Goal: Information Seeking & Learning: Learn about a topic

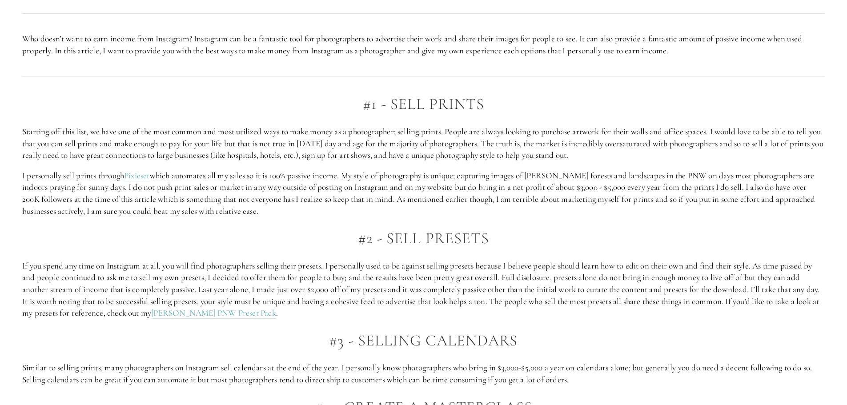
scroll to position [623, 0]
click at [145, 174] on link "Pixieset" at bounding box center [137, 174] width 26 height 11
drag, startPoint x: 269, startPoint y: 177, endPoint x: 336, endPoint y: 174, distance: 66.8
click at [336, 174] on p "I personally sell prints through Pixieset which automates all my sales so it is…" at bounding box center [423, 192] width 803 height 47
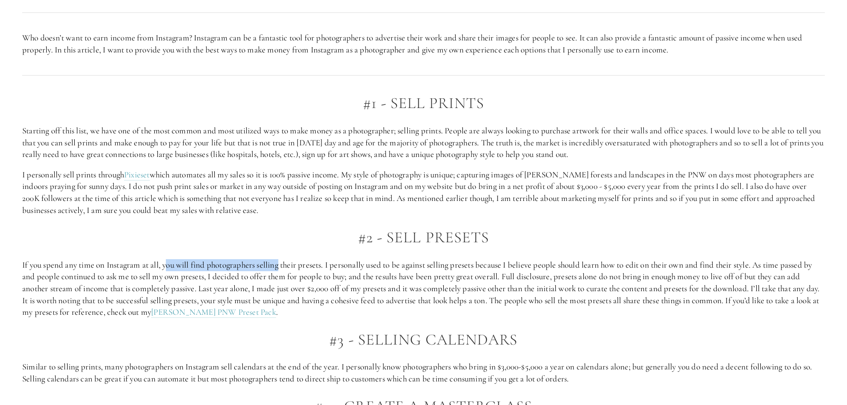
drag, startPoint x: 167, startPoint y: 267, endPoint x: 281, endPoint y: 267, distance: 114.3
click at [281, 267] on p "If you spend any time on Instagram at all, you will find photographers selling …" at bounding box center [423, 288] width 803 height 59
drag, startPoint x: 309, startPoint y: 262, endPoint x: 378, endPoint y: 261, distance: 69.4
click at [378, 261] on p "If you spend any time on Instagram at all, you will find photographers selling …" at bounding box center [423, 288] width 803 height 59
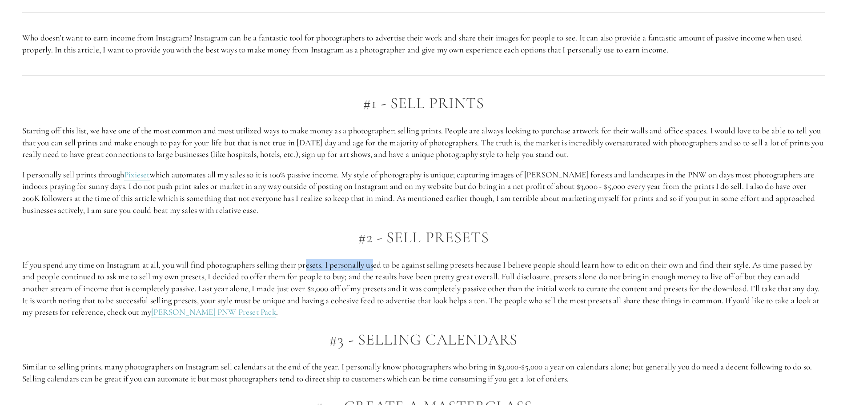
click at [378, 261] on p "If you spend any time on Instagram at all, you will find photographers selling …" at bounding box center [423, 288] width 803 height 59
drag, startPoint x: 355, startPoint y: 266, endPoint x: 471, endPoint y: 264, distance: 115.6
click at [471, 264] on p "If you spend any time on Instagram at all, you will find photographers selling …" at bounding box center [423, 288] width 803 height 59
drag, startPoint x: 452, startPoint y: 265, endPoint x: 567, endPoint y: 261, distance: 115.2
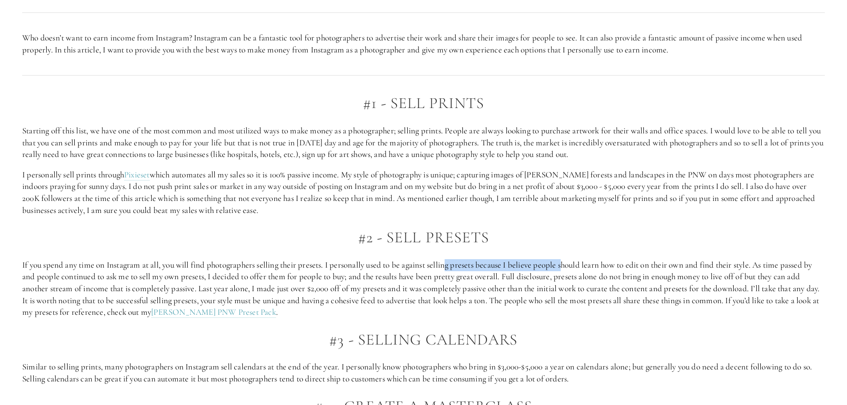
click at [567, 261] on p "If you spend any time on Instagram at all, you will find photographers selling …" at bounding box center [423, 288] width 803 height 59
drag, startPoint x: 600, startPoint y: 263, endPoint x: 693, endPoint y: 263, distance: 92.9
click at [693, 263] on p "If you spend any time on Instagram at all, you will find photographers selling …" at bounding box center [423, 288] width 803 height 59
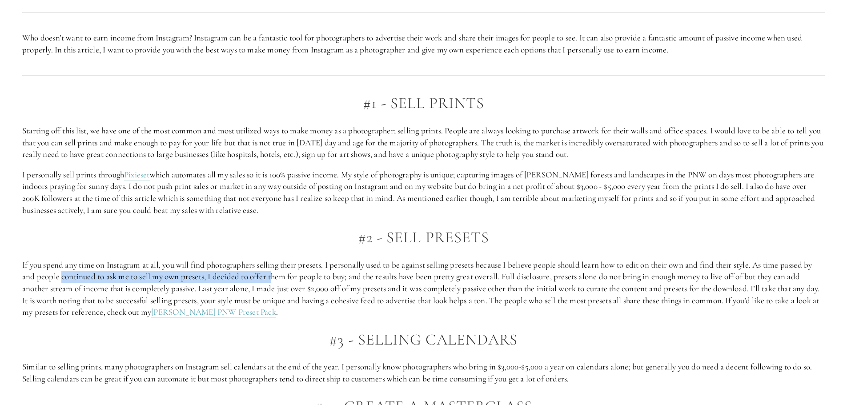
drag, startPoint x: 64, startPoint y: 278, endPoint x: 273, endPoint y: 279, distance: 209.5
click at [273, 279] on p "If you spend any time on Instagram at all, you will find photographers selling …" at bounding box center [423, 288] width 803 height 59
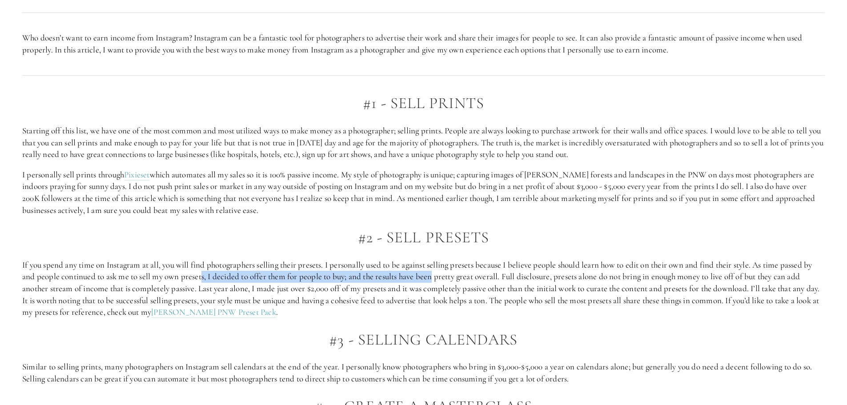
drag, startPoint x: 246, startPoint y: 277, endPoint x: 434, endPoint y: 274, distance: 188.1
click at [434, 274] on p "If you spend any time on Instagram at all, you will find photographers selling …" at bounding box center [423, 288] width 803 height 59
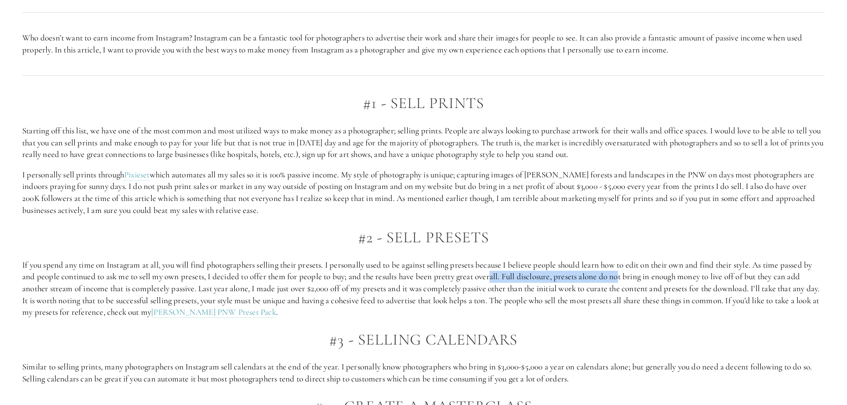
drag, startPoint x: 495, startPoint y: 272, endPoint x: 621, endPoint y: 273, distance: 126.3
click at [621, 273] on p "If you spend any time on Instagram at all, you will find photographers selling …" at bounding box center [423, 288] width 803 height 59
drag, startPoint x: 603, startPoint y: 280, endPoint x: 688, endPoint y: 279, distance: 84.9
click at [688, 279] on p "If you spend any time on Instagram at all, you will find photographers selling …" at bounding box center [423, 288] width 803 height 59
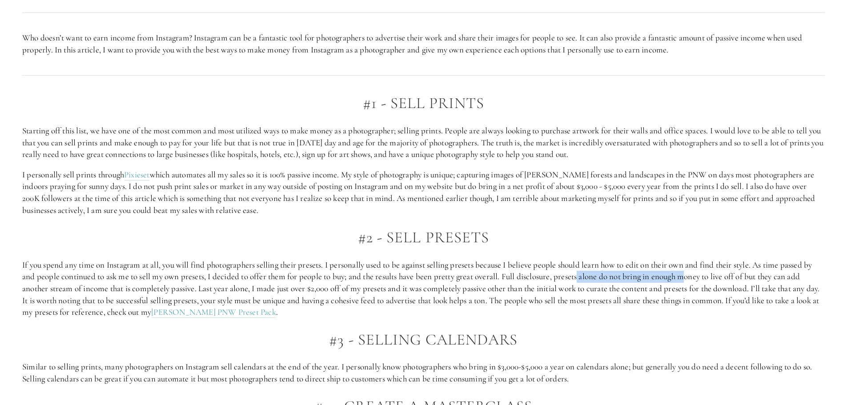
click at [688, 279] on p "If you spend any time on Instagram at all, you will find photographers selling …" at bounding box center [423, 288] width 803 height 59
drag, startPoint x: 611, startPoint y: 276, endPoint x: 755, endPoint y: 276, distance: 144.1
click at [755, 276] on p "If you spend any time on Instagram at all, you will find photographers selling …" at bounding box center [423, 288] width 803 height 59
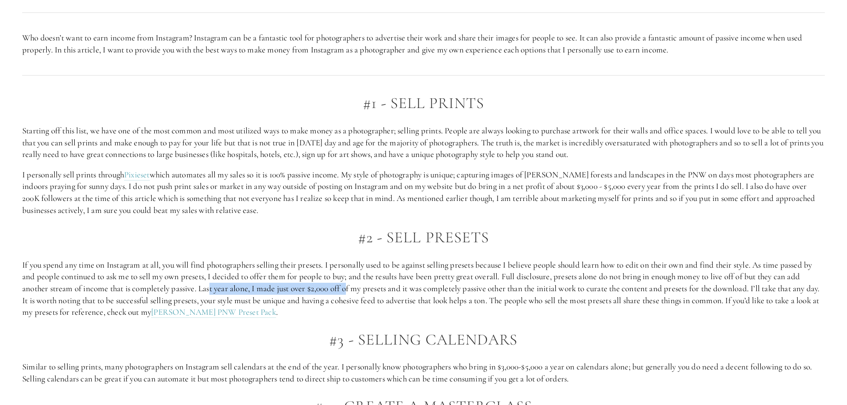
drag, startPoint x: 211, startPoint y: 290, endPoint x: 350, endPoint y: 290, distance: 139.6
click at [350, 290] on p "If you spend any time on Instagram at all, you will find photographers selling …" at bounding box center [423, 288] width 803 height 59
drag, startPoint x: 277, startPoint y: 289, endPoint x: 416, endPoint y: 288, distance: 138.8
click at [416, 288] on p "If you spend any time on Instagram at all, you will find photographers selling …" at bounding box center [423, 288] width 803 height 59
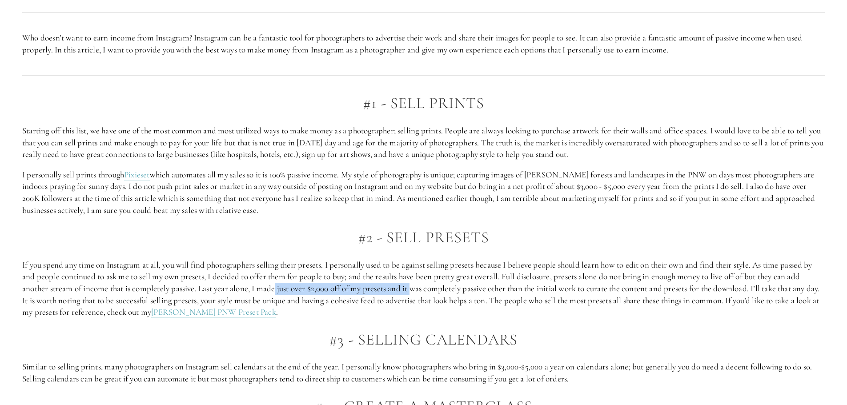
click at [416, 288] on p "If you spend any time on Instagram at all, you will find photographers selling …" at bounding box center [423, 288] width 803 height 59
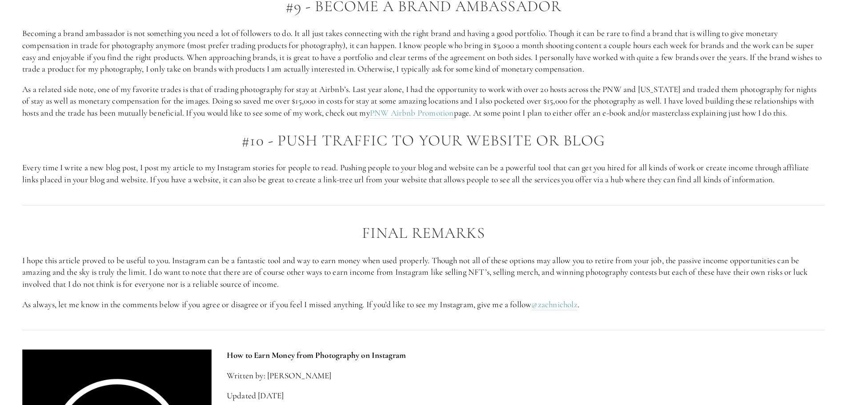
scroll to position [1468, 0]
